Goal: Transaction & Acquisition: Purchase product/service

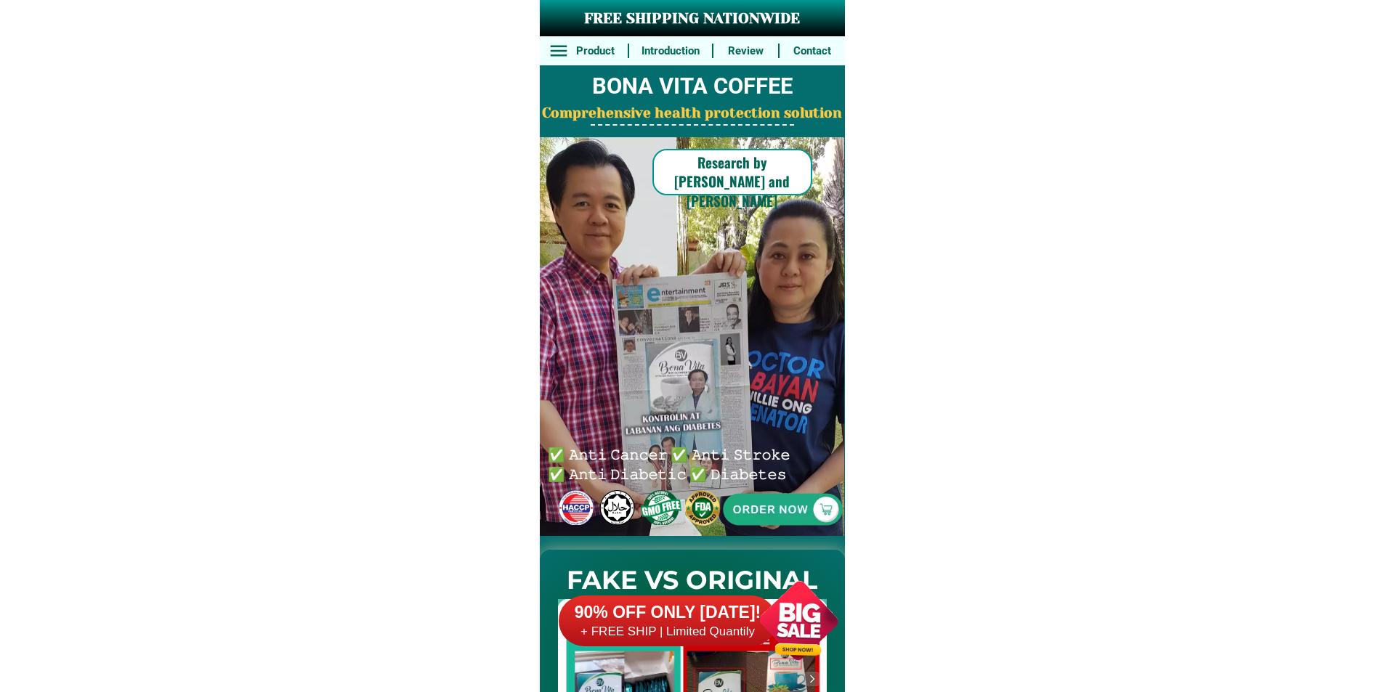
click at [776, 444] on div at bounding box center [782, 509] width 299 height 299
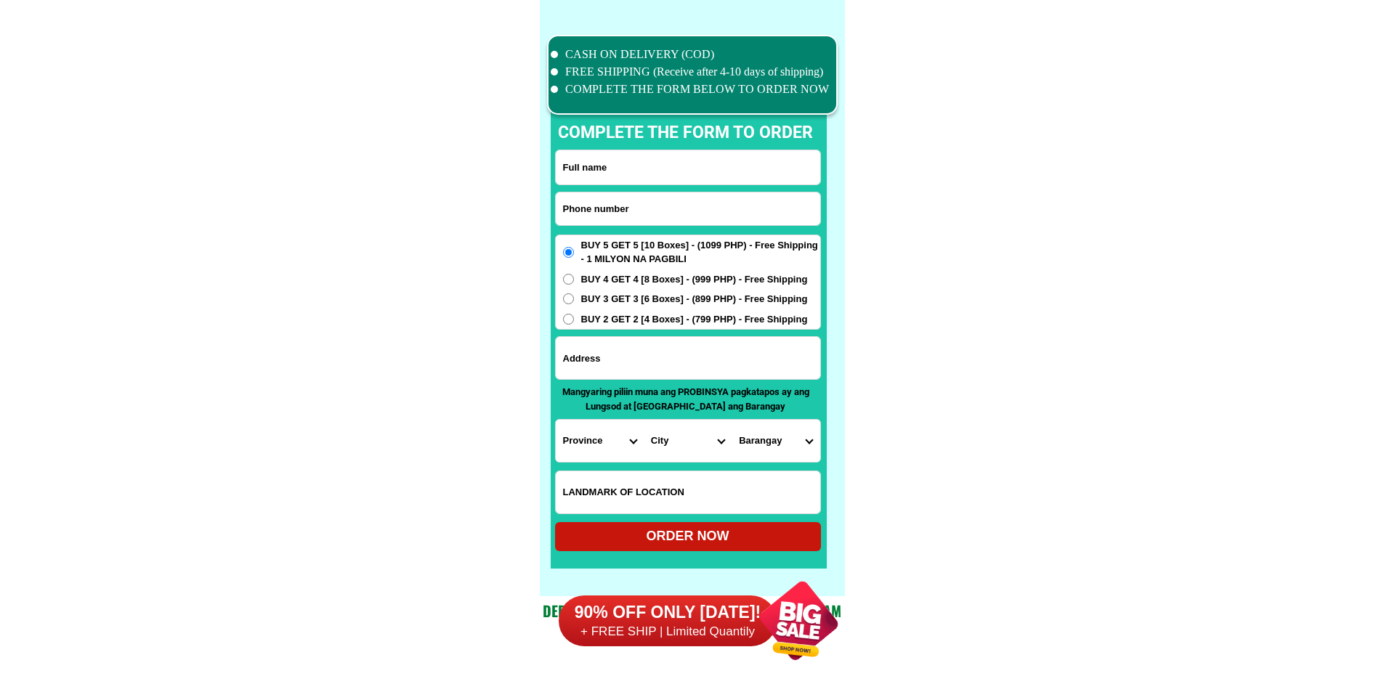
scroll to position [11292, 0]
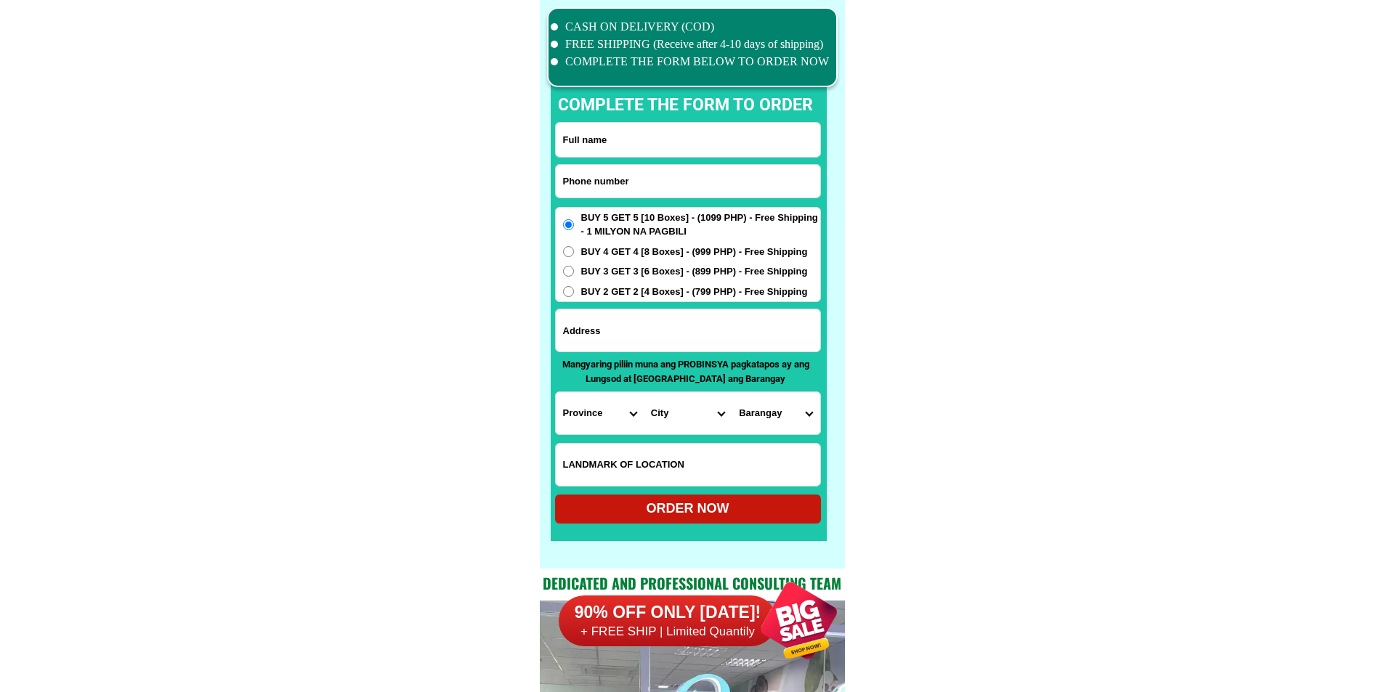
click at [631, 183] on input "Input phone_number" at bounding box center [688, 181] width 264 height 33
paste input "09954964873"
type input "09954964873"
drag, startPoint x: 606, startPoint y: 144, endPoint x: 587, endPoint y: 139, distance: 19.4
click at [606, 144] on input "Input full_name" at bounding box center [688, 140] width 264 height 34
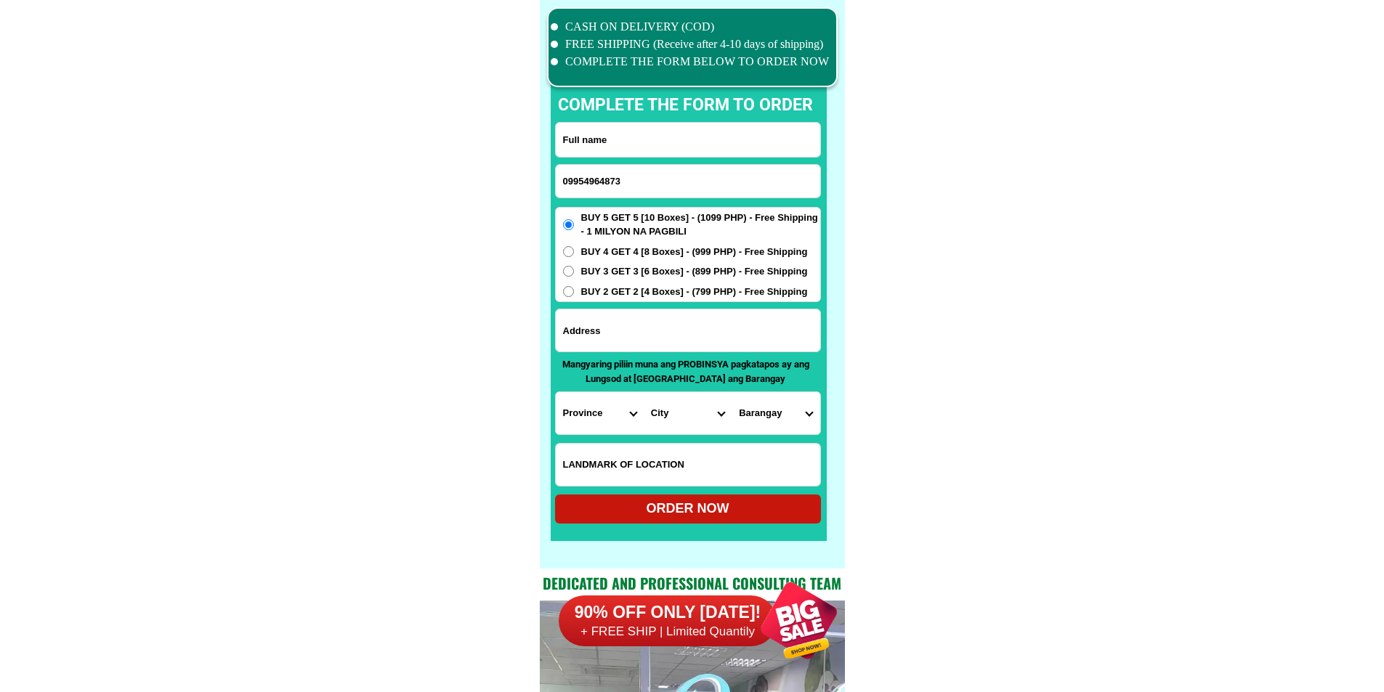
paste input "[PERSON_NAME]"
type input "[PERSON_NAME]"
drag, startPoint x: 599, startPoint y: 320, endPoint x: 602, endPoint y: 307, distance: 13.4
click at [599, 320] on input "Input address" at bounding box center [688, 330] width 264 height 42
paste input "purok 2 palili sulop davao del sur.."
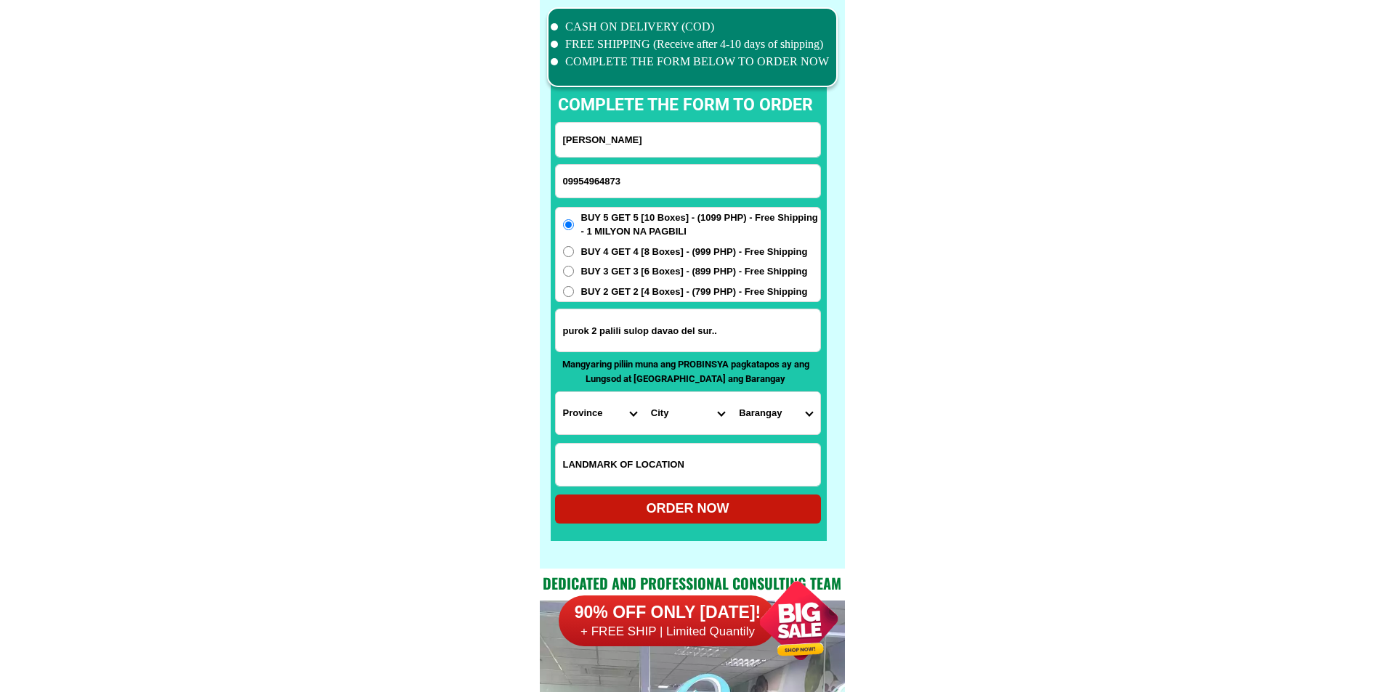
type input "purok 2 palili sulop davao del sur.."
click at [612, 282] on div "BUY 5 GET 5 [10 Boxes] - (1099 PHP) - Free Shipping - 1 MILYON NA PAGBILI BUY 4…" at bounding box center [688, 255] width 266 height 96
click at [586, 301] on div "BUY 5 GET 5 [10 Boxes] - (1099 PHP) - Free Shipping - 1 MILYON NA PAGBILI BUY 4…" at bounding box center [688, 255] width 266 height 96
click at [586, 297] on span "BUY 2 GET 2 [4 Boxes] - (799 PHP) - Free Shipping" at bounding box center [694, 292] width 227 height 15
click at [574, 297] on input "BUY 2 GET 2 [4 Boxes] - (799 PHP) - Free Shipping" at bounding box center [568, 291] width 11 height 11
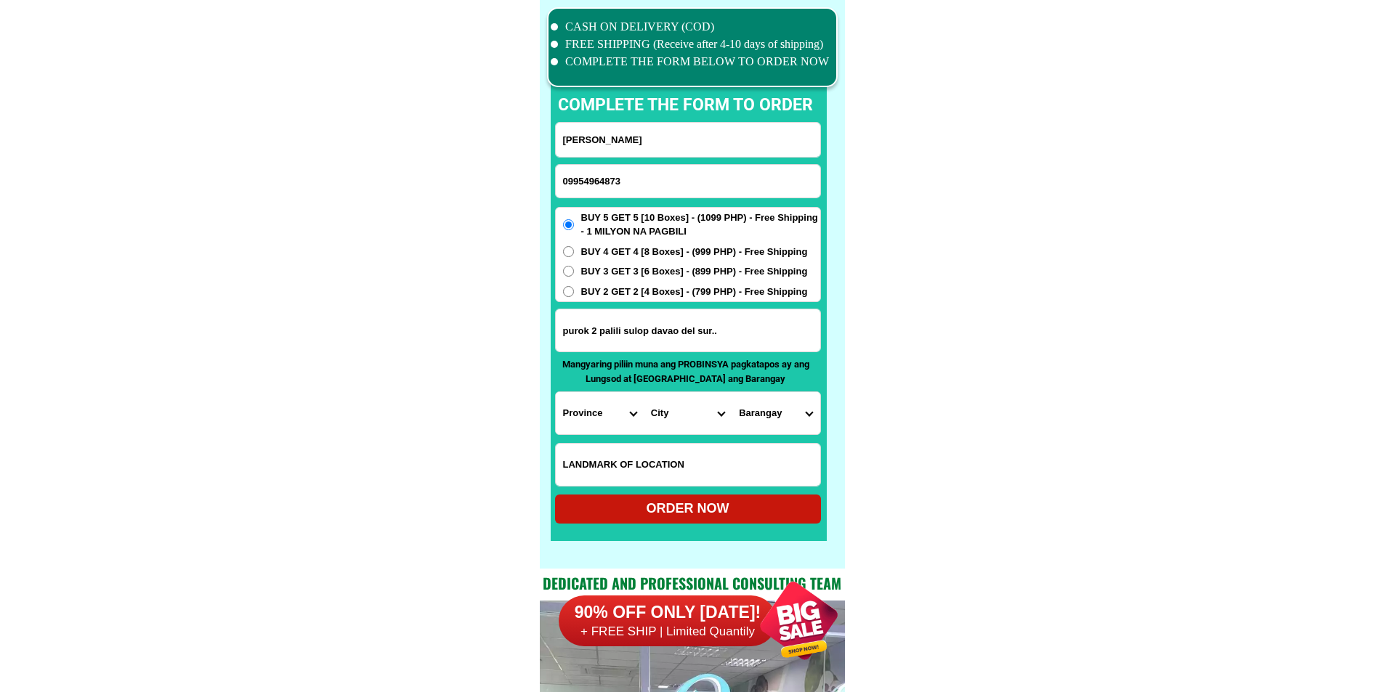
radio input "true"
click at [586, 297] on span "BUY 2 GET 2 [4 Boxes] - (799 PHP) - Free Shipping" at bounding box center [694, 292] width 227 height 15
click at [574, 297] on input "BUY 2 GET 2 [4 Boxes] - (799 PHP) - Free Shipping" at bounding box center [568, 291] width 11 height 11
click at [583, 381] on p "Mangyaring piliin muna ang PROBINSYA pagkatapos ay ang Lungsod at [GEOGRAPHIC_D…" at bounding box center [685, 371] width 261 height 28
click at [590, 405] on select "Province [GEOGRAPHIC_DATA] [GEOGRAPHIC_DATA][PERSON_NAME][GEOGRAPHIC_DATA][GEOG…" at bounding box center [600, 413] width 88 height 42
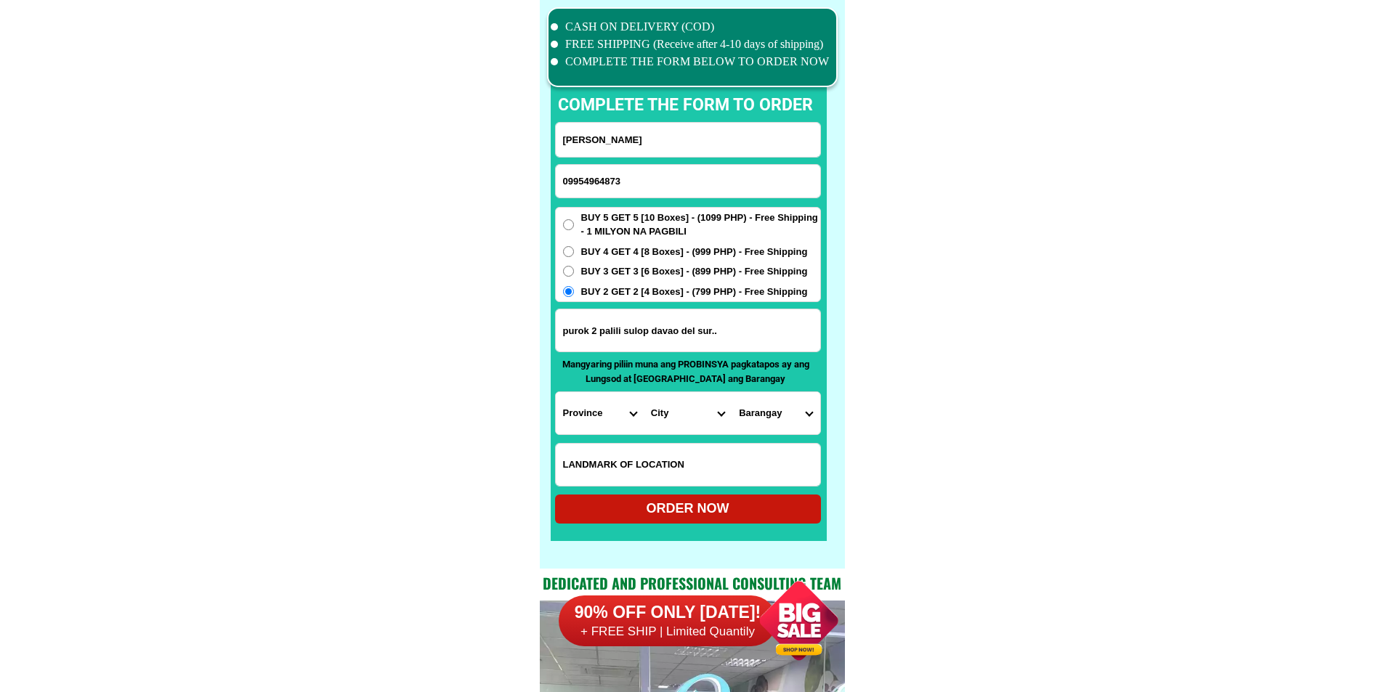
select select "63_738"
click at [700, 415] on select "City [GEOGRAPHIC_DATA] [GEOGRAPHIC_DATA]-city [GEOGRAPHIC_DATA] [GEOGRAPHIC_DAT…" at bounding box center [688, 413] width 88 height 42
select select "63_7381811"
drag, startPoint x: 924, startPoint y: 423, endPoint x: 860, endPoint y: 423, distance: 63.9
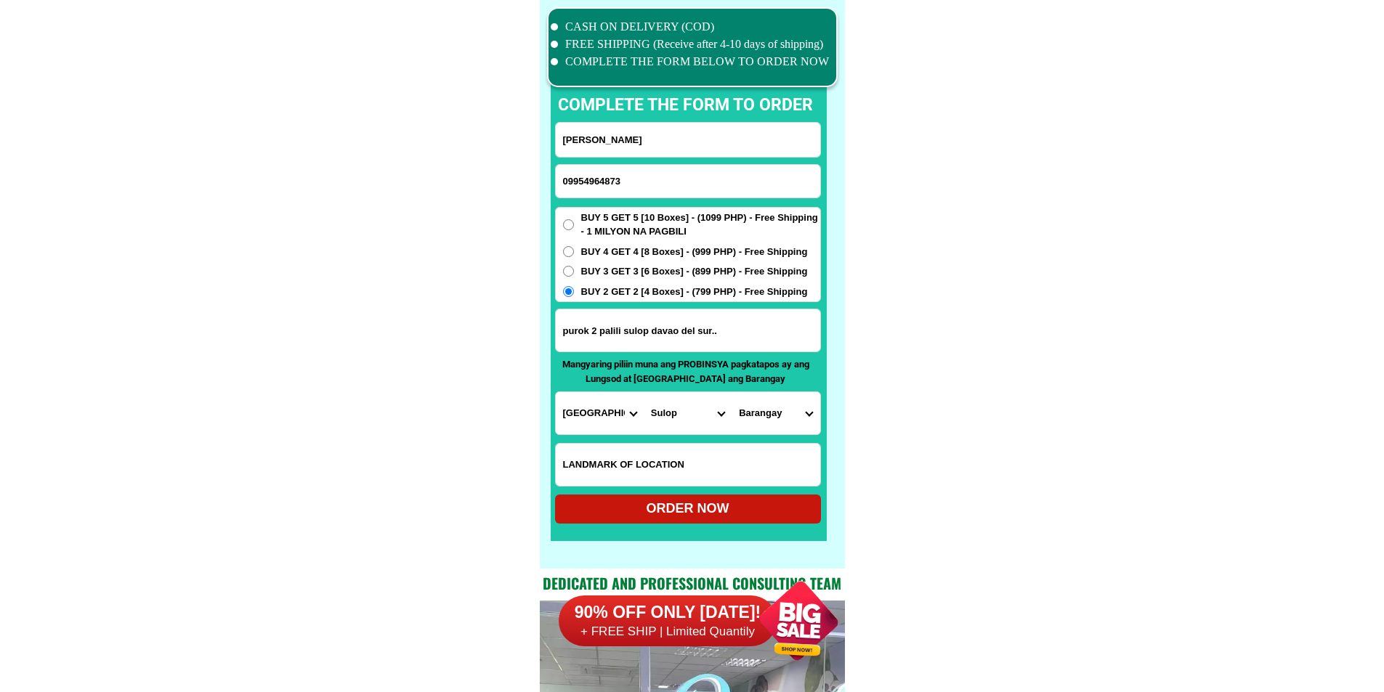
click at [776, 415] on select "Barangay Balasinon Buguis Carre Clib Harada butai Katipunan Kiblagon [PERSON_NA…" at bounding box center [775, 413] width 88 height 42
select select "63_73818112860"
drag, startPoint x: 959, startPoint y: 436, endPoint x: 852, endPoint y: 454, distance: 109.0
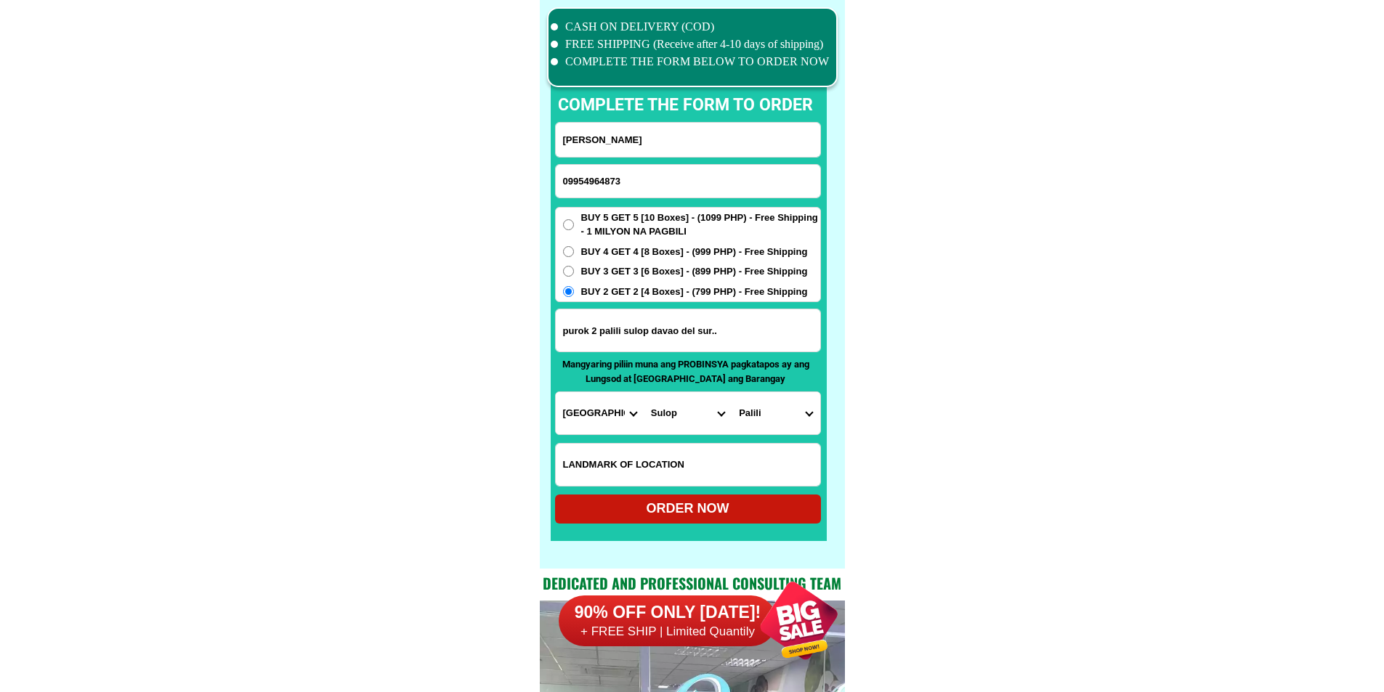
click at [705, 514] on div "ORDER NOW" at bounding box center [688, 509] width 266 height 20
click at [705, 514] on div "ORDER NOW" at bounding box center [688, 509] width 266 height 29
radio input "true"
